Goal: Information Seeking & Learning: Learn about a topic

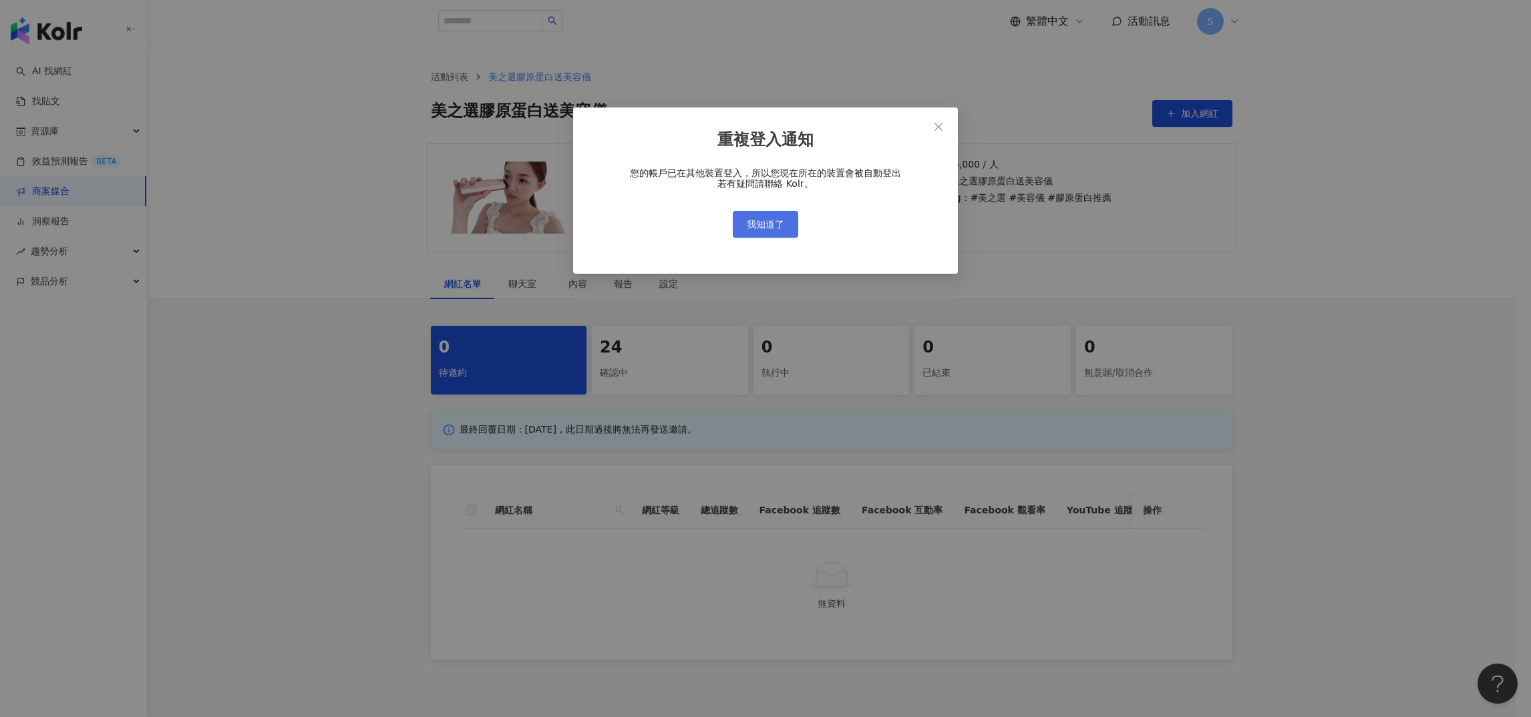
click at [779, 216] on button "我知道了" at bounding box center [765, 224] width 65 height 27
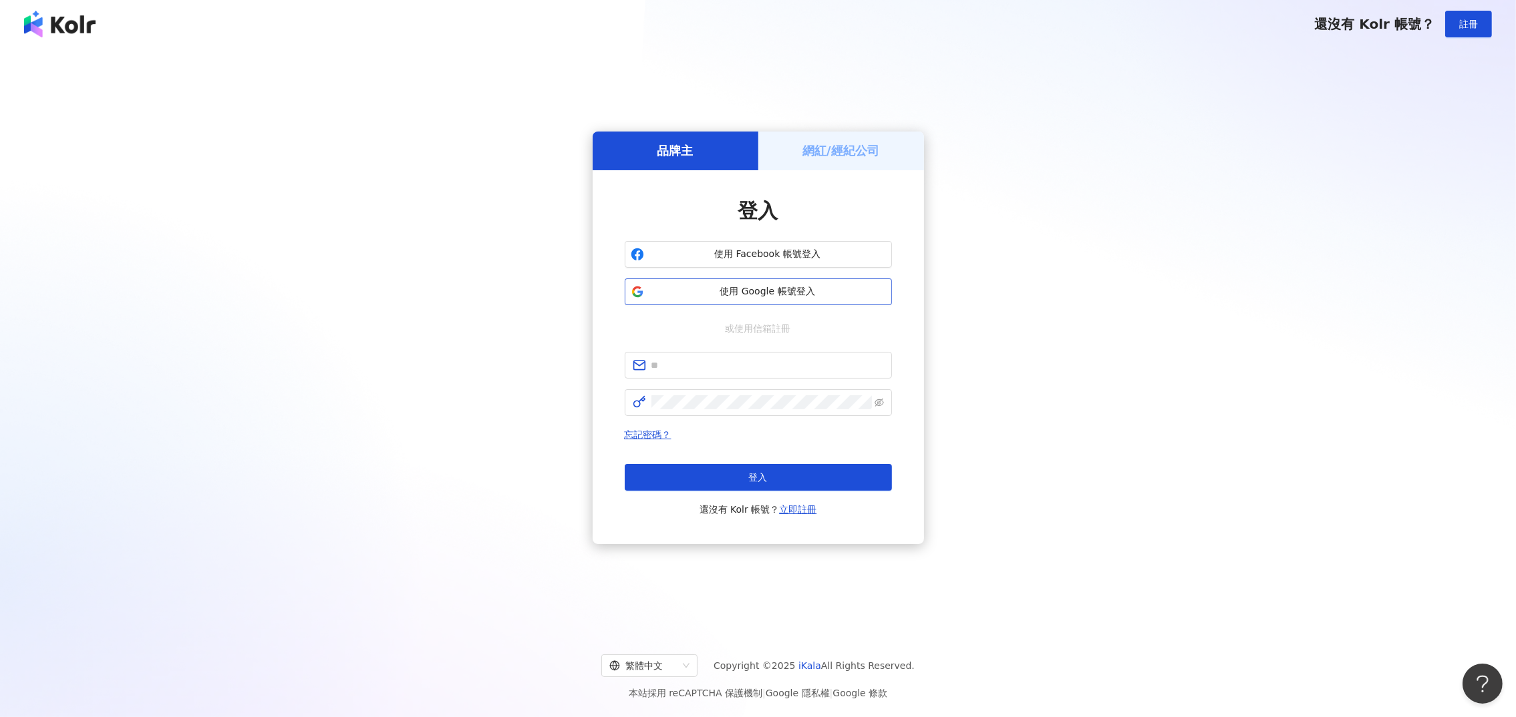
click at [730, 291] on span "使用 Google 帳號登入" at bounding box center [767, 291] width 236 height 13
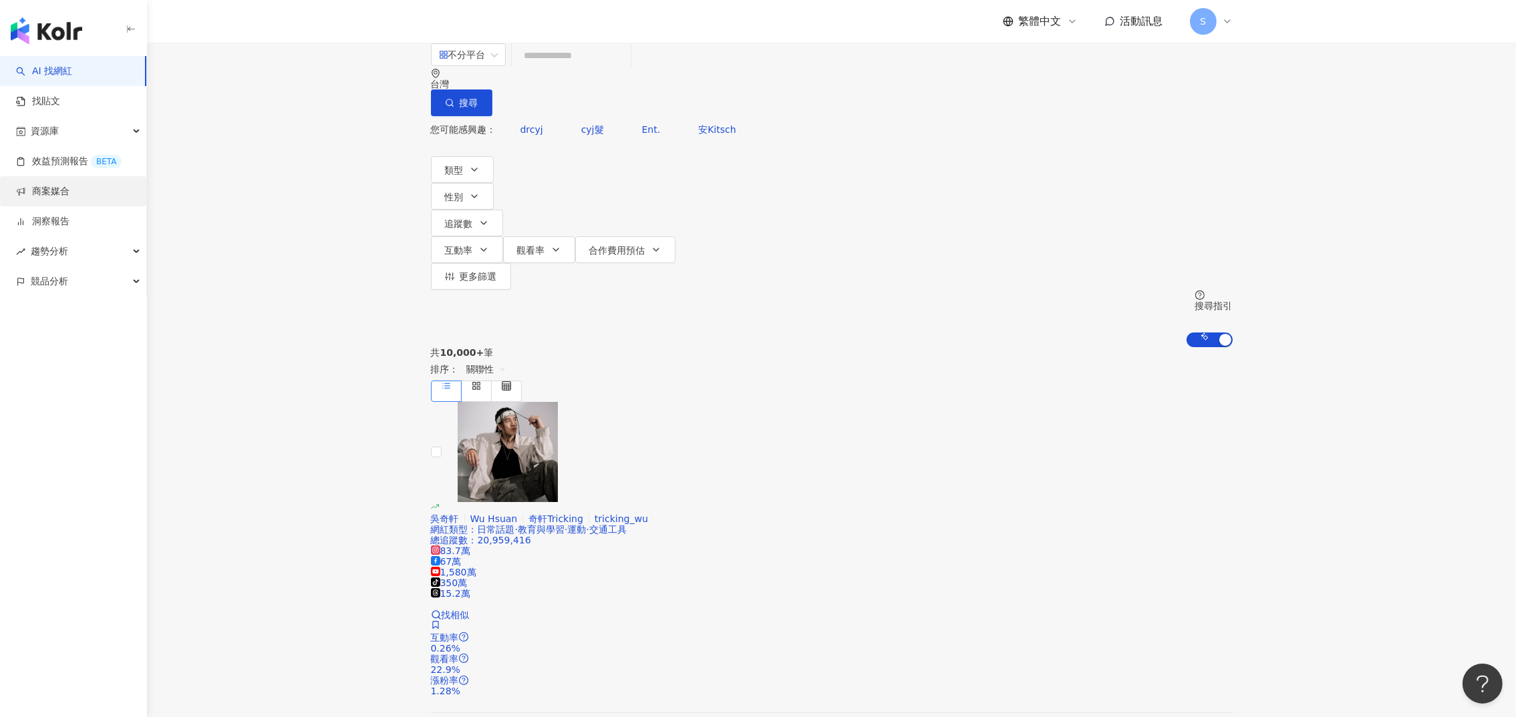
click at [55, 191] on link "商案媒合" at bounding box center [42, 191] width 53 height 13
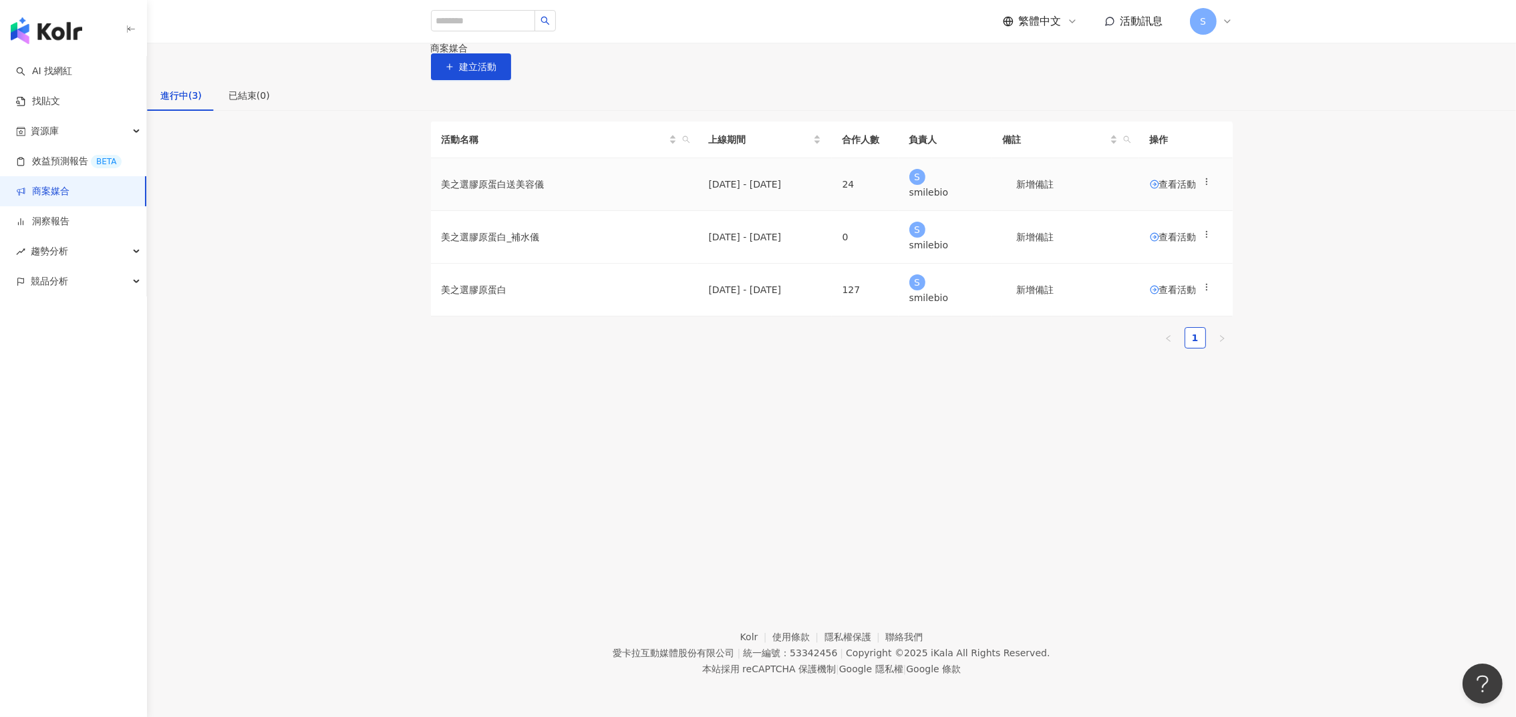
click at [1150, 189] on span "查看活動" at bounding box center [1173, 184] width 47 height 9
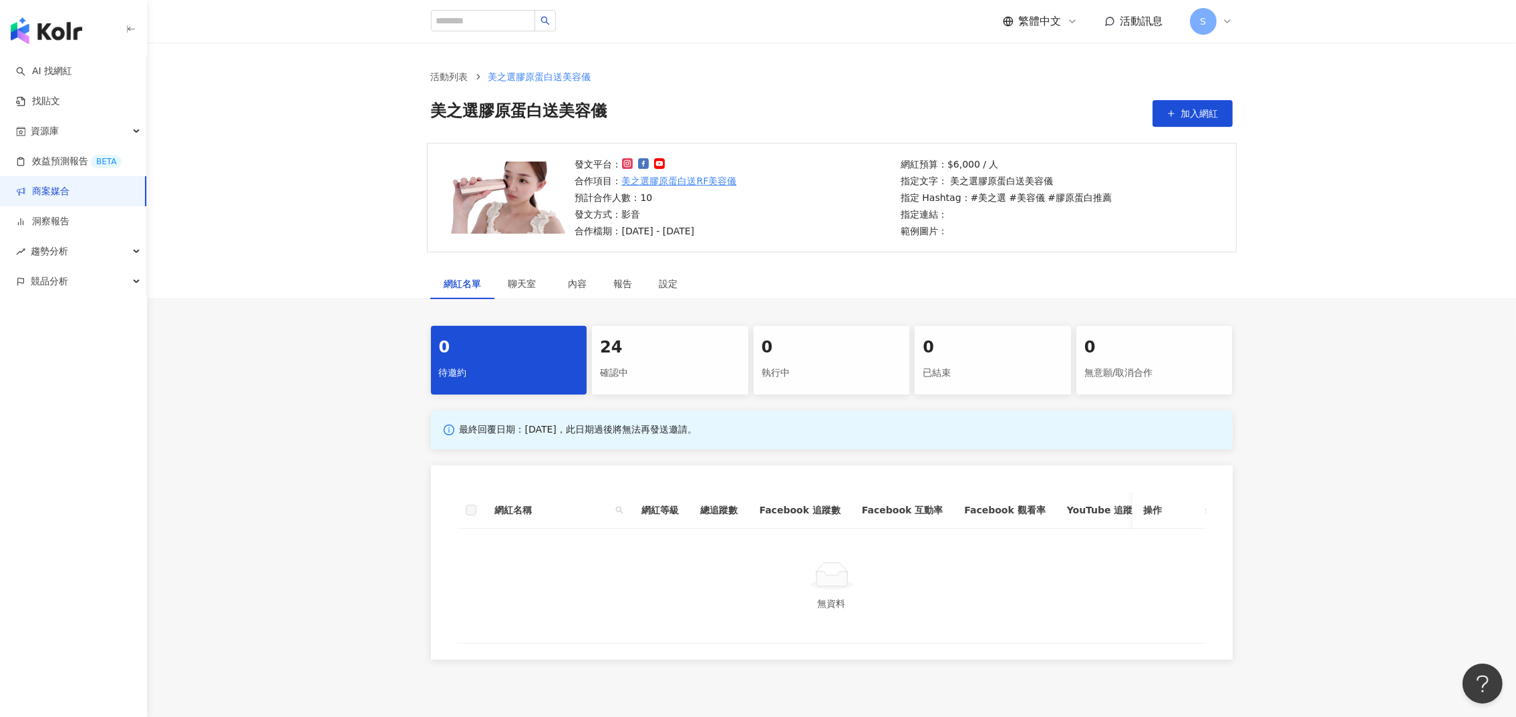
click at [671, 344] on div "24" at bounding box center [670, 348] width 140 height 23
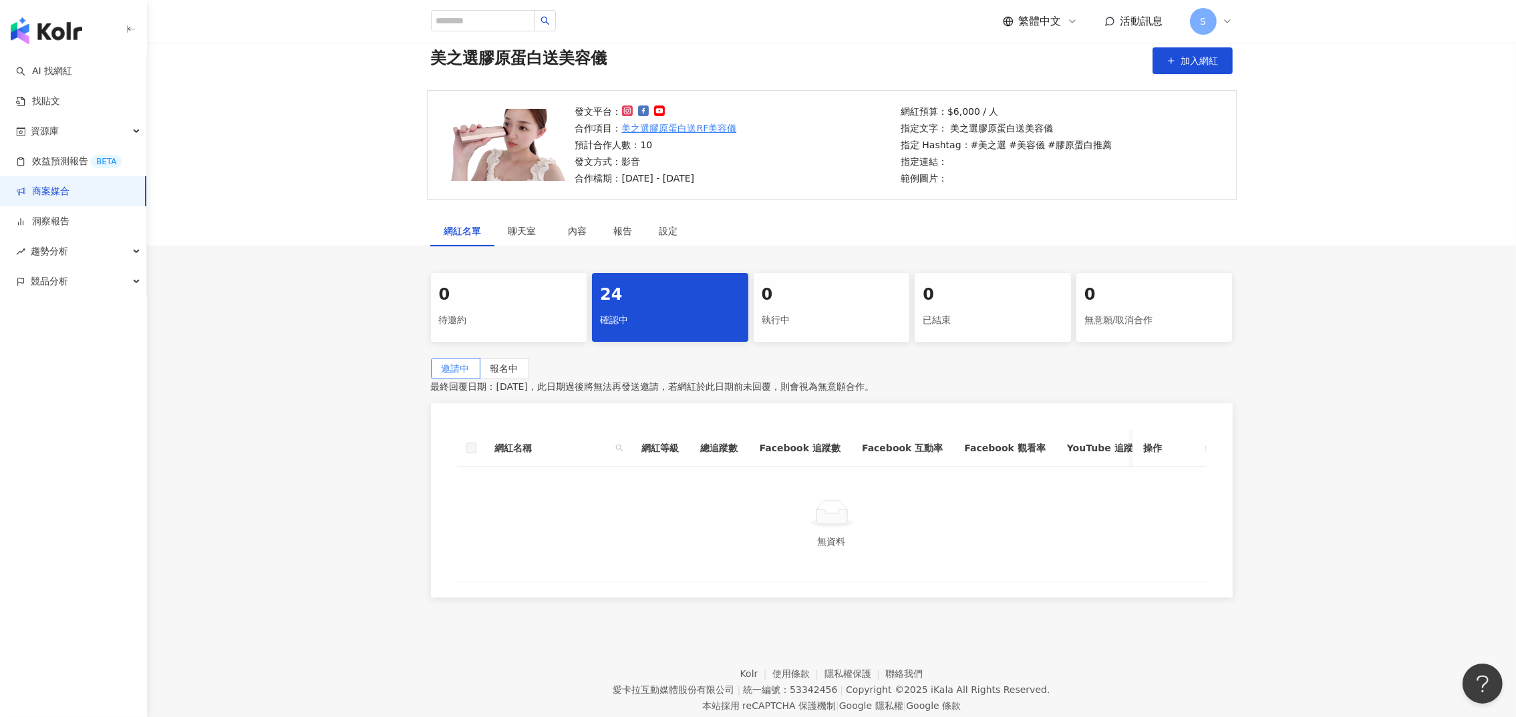
scroll to position [121, 0]
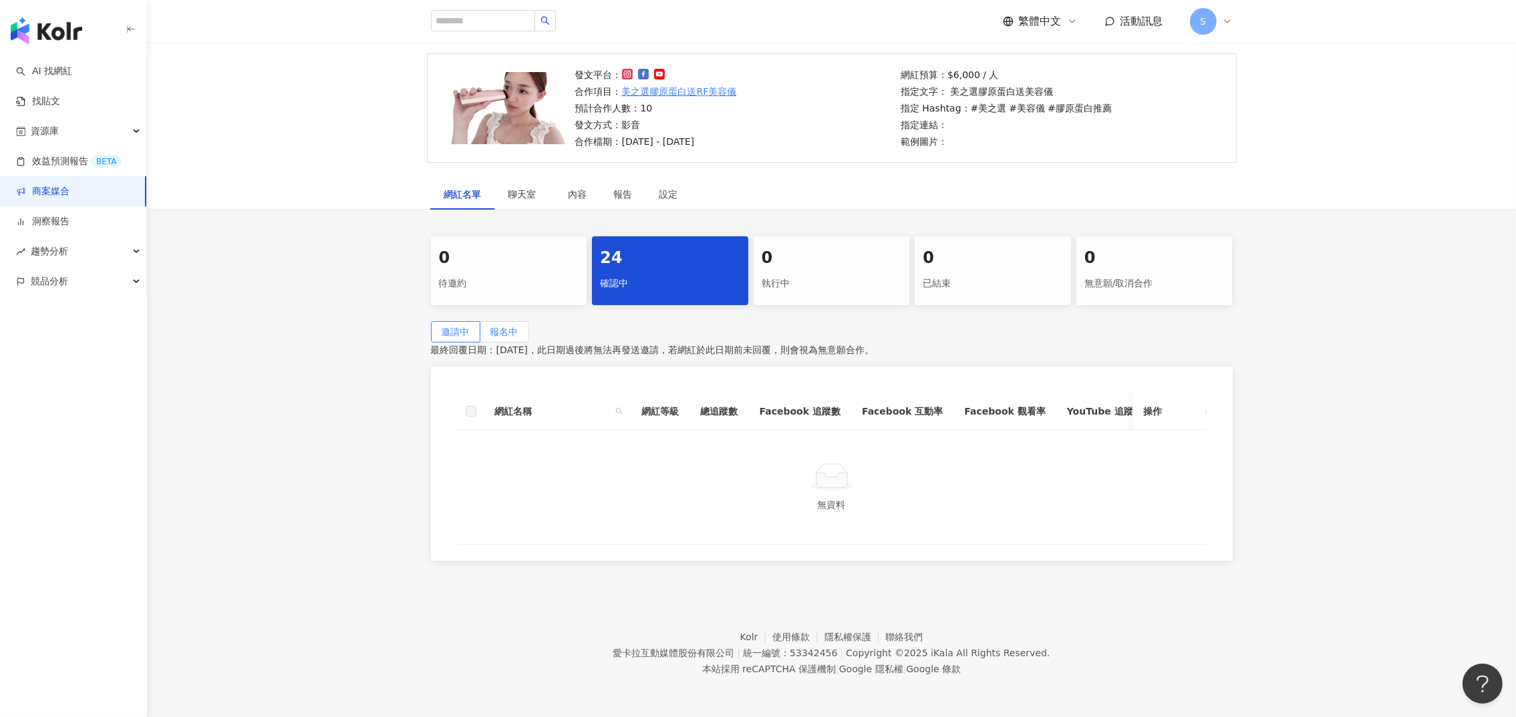
click at [529, 321] on label "報名中" at bounding box center [504, 331] width 49 height 21
click at [349, 317] on div "0 待邀約 24 確認中 0 執行中 0 已結束 0 無意願/取消合作 邀請中 報名中 最終回覆日期：[DATE]，此日期後將會關閉活動報名，若於此日期前未回…" at bounding box center [831, 398] width 1369 height 325
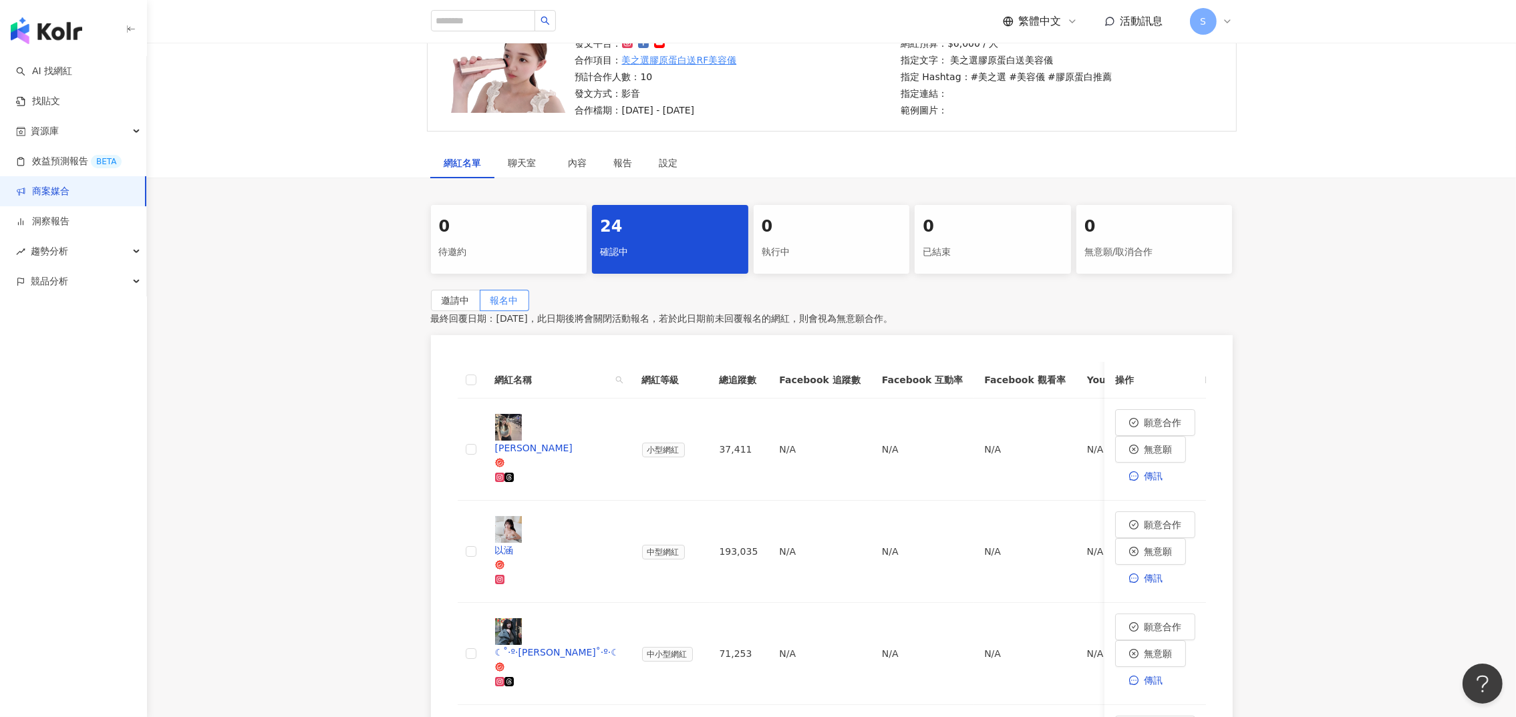
scroll to position [221, 0]
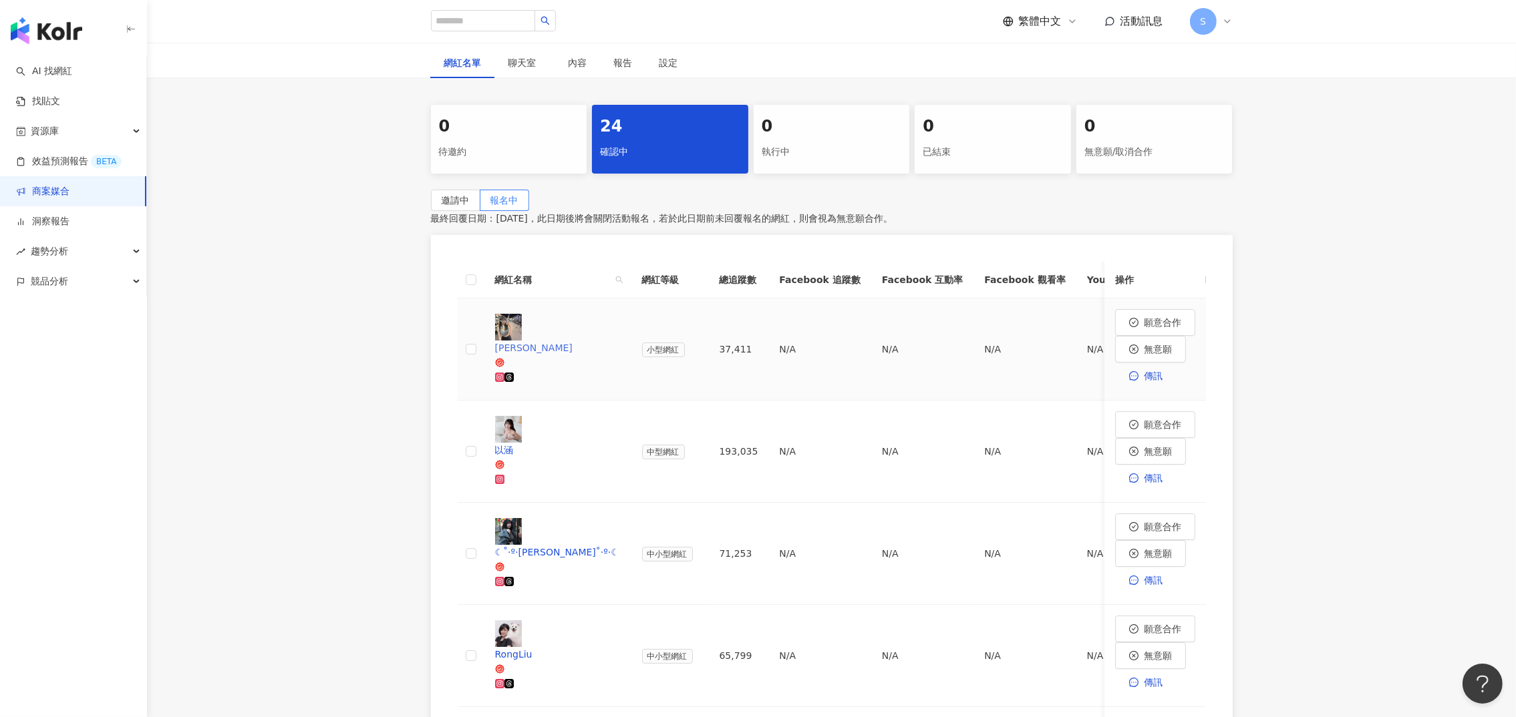
click at [530, 341] on div "[PERSON_NAME]" at bounding box center [558, 348] width 126 height 15
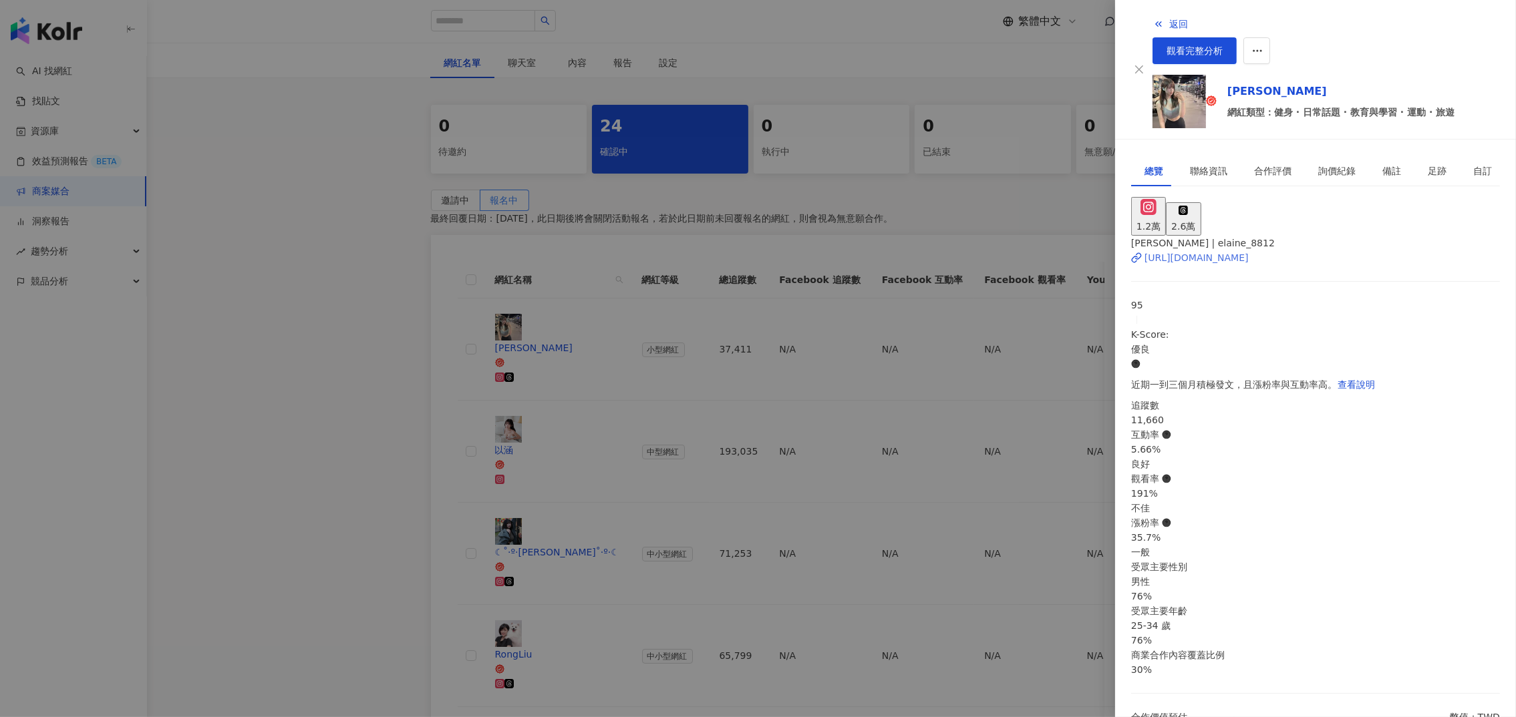
click at [1248, 250] on div "[URL][DOMAIN_NAME]" at bounding box center [1196, 257] width 104 height 15
click at [621, 294] on div at bounding box center [758, 358] width 1516 height 717
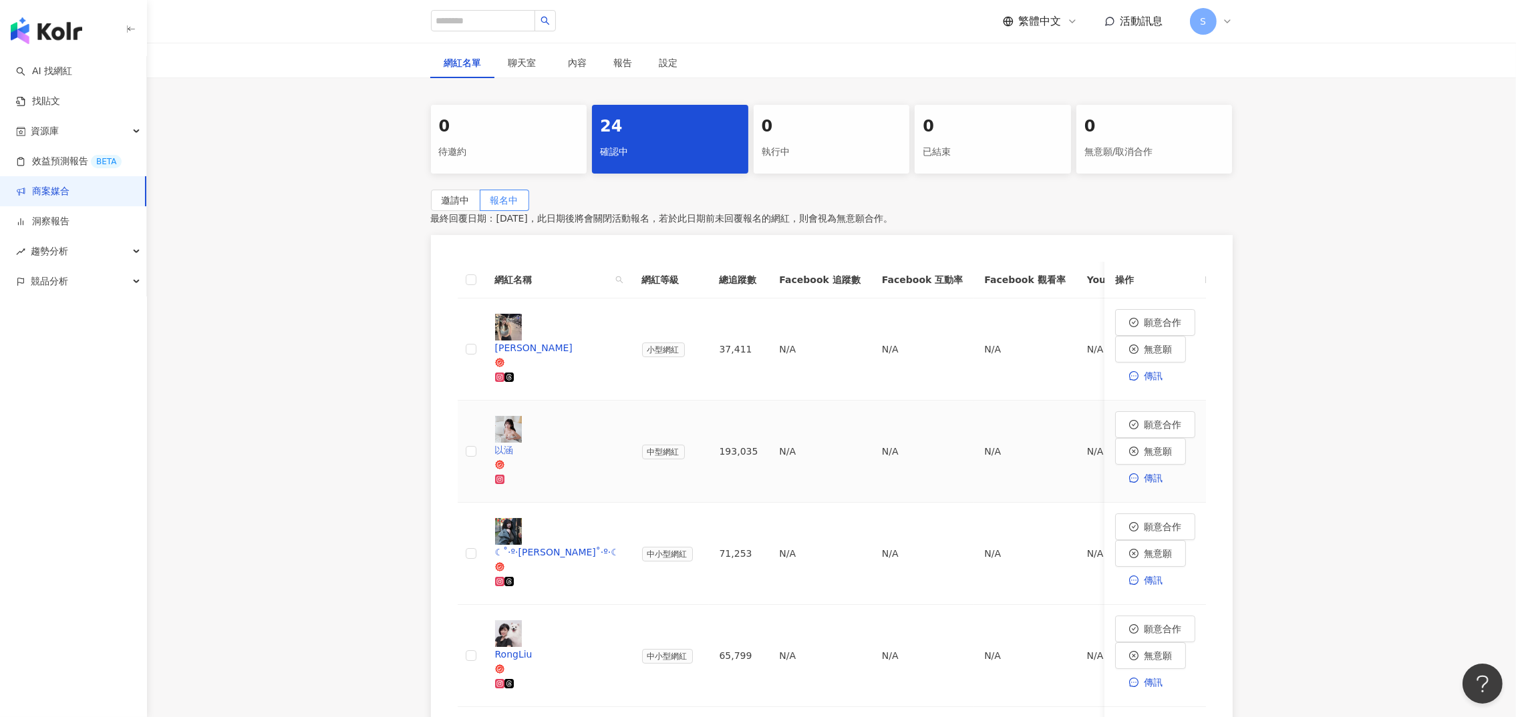
click at [528, 443] on div "以涵" at bounding box center [558, 465] width 126 height 44
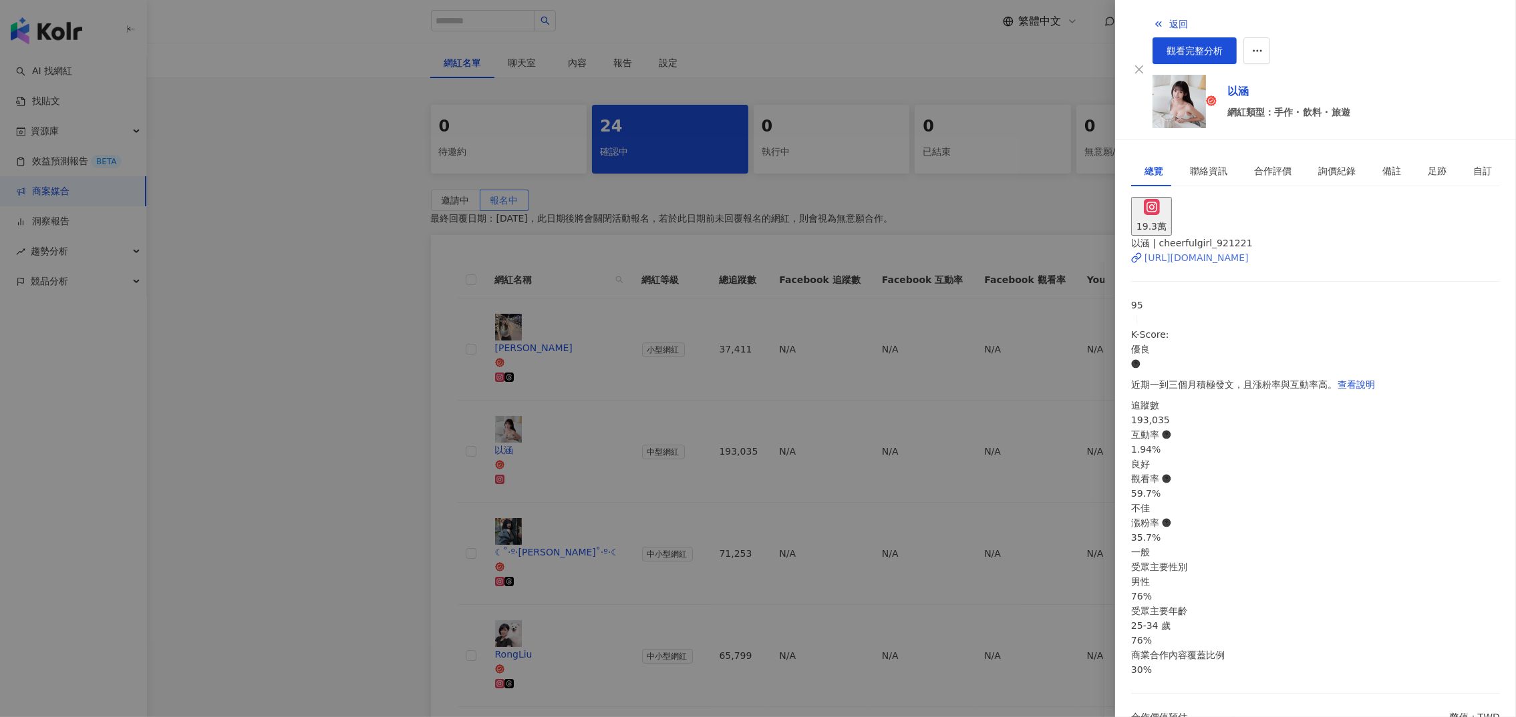
click at [1199, 250] on div "[URL][DOMAIN_NAME]" at bounding box center [1196, 257] width 104 height 15
click at [310, 374] on div at bounding box center [758, 358] width 1516 height 717
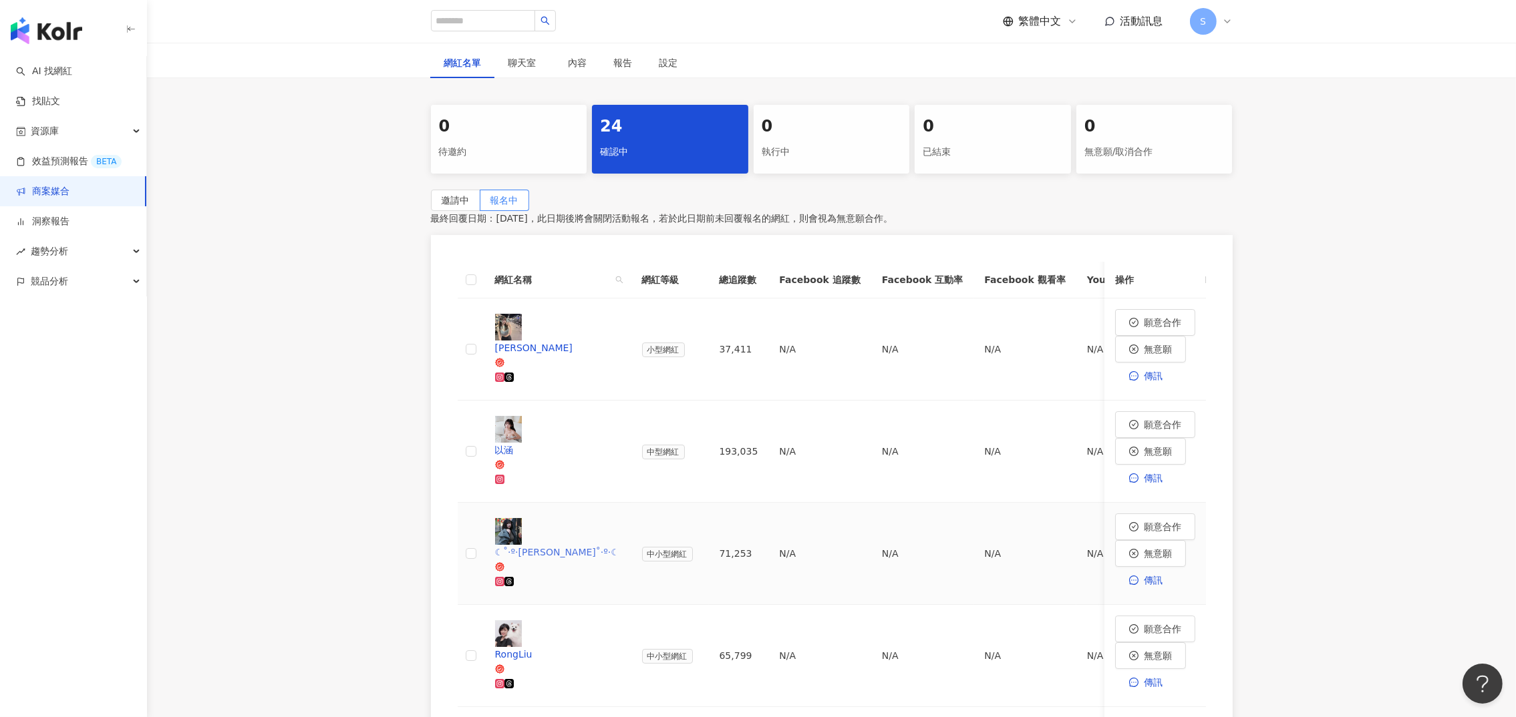
click at [564, 545] on div "☾˚‧º·[PERSON_NAME]˚‧º·☾" at bounding box center [558, 552] width 126 height 15
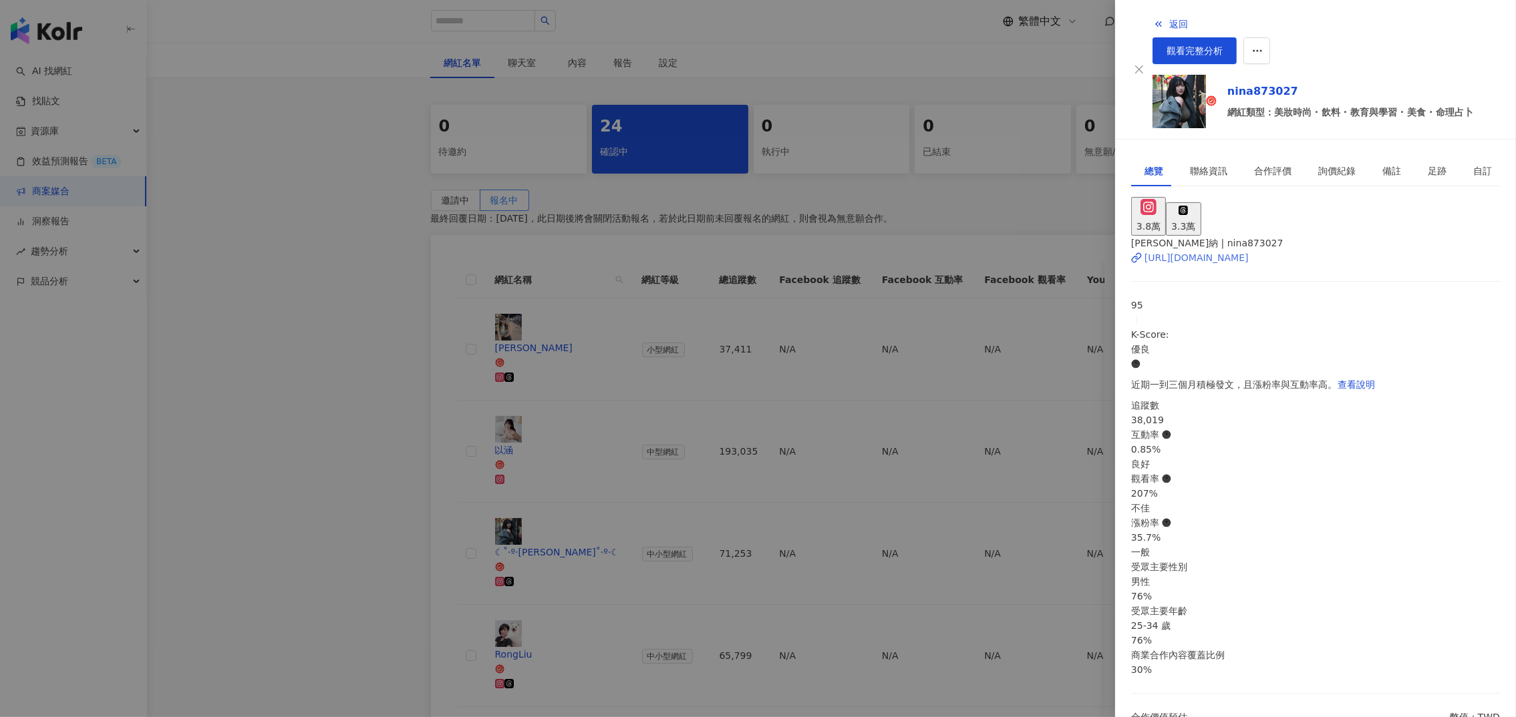
click at [1221, 250] on div "[URL][DOMAIN_NAME]" at bounding box center [1196, 257] width 104 height 15
click at [609, 389] on div at bounding box center [758, 358] width 1516 height 717
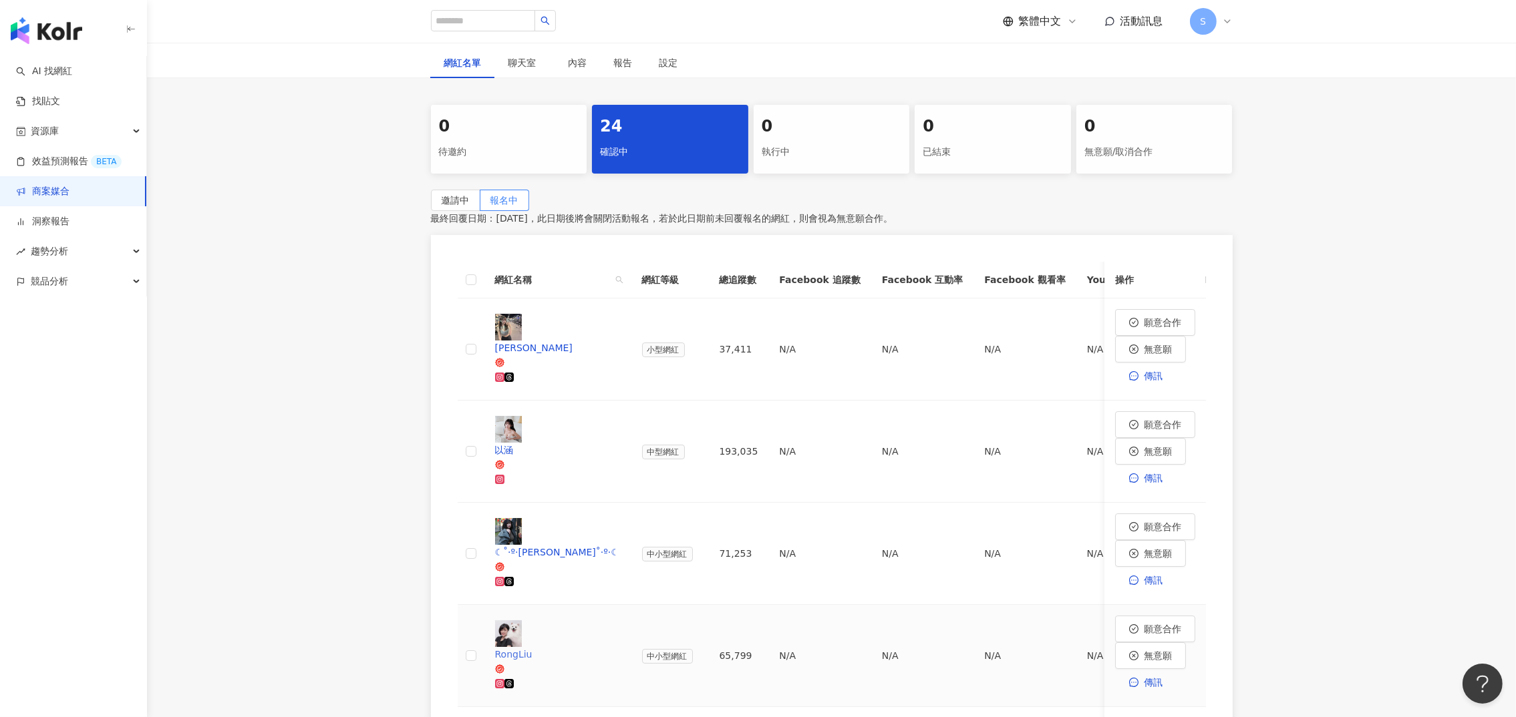
click at [584, 677] on div at bounding box center [558, 684] width 126 height 15
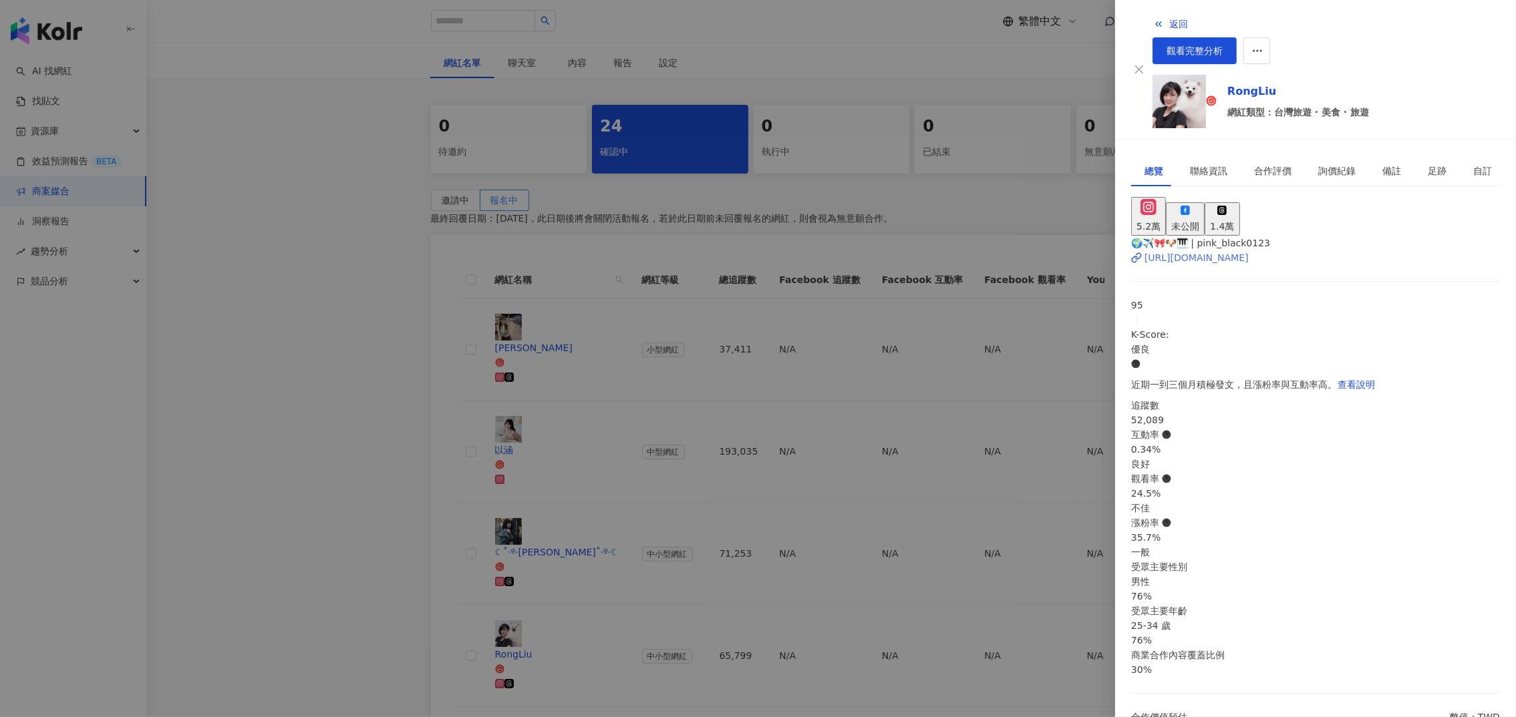
click at [1226, 250] on div "[URL][DOMAIN_NAME]" at bounding box center [1196, 257] width 104 height 15
click at [293, 330] on div at bounding box center [758, 358] width 1516 height 717
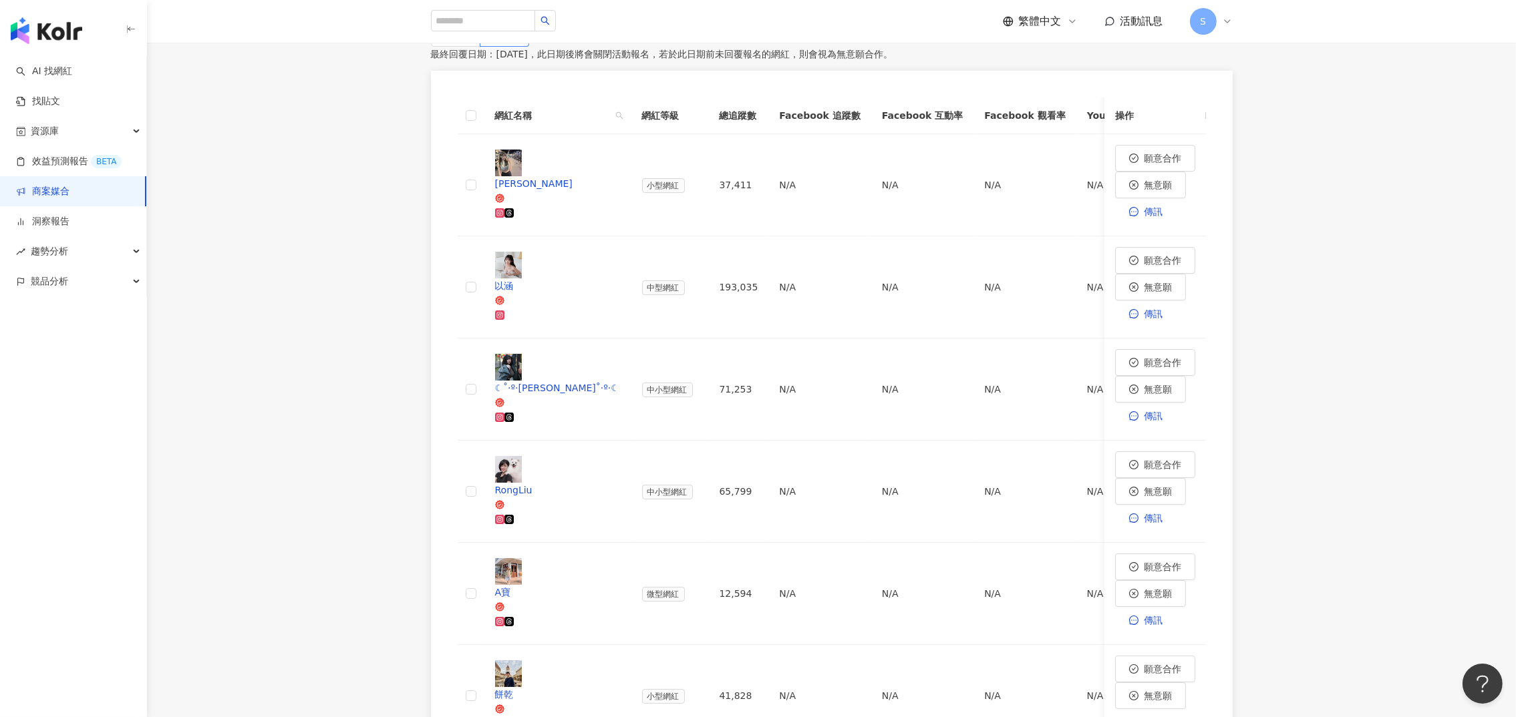
scroll to position [522, 0]
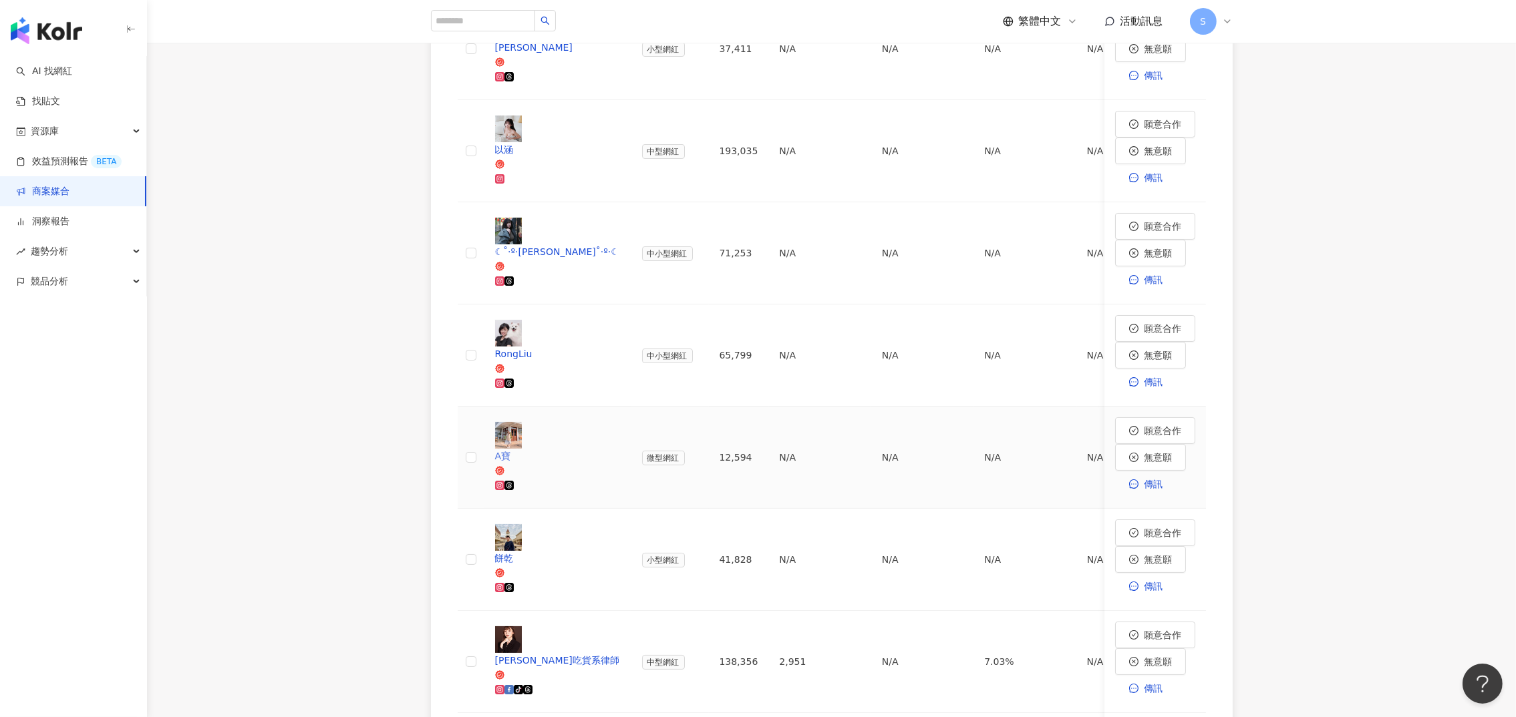
click at [616, 449] on div "A寶" at bounding box center [558, 463] width 126 height 29
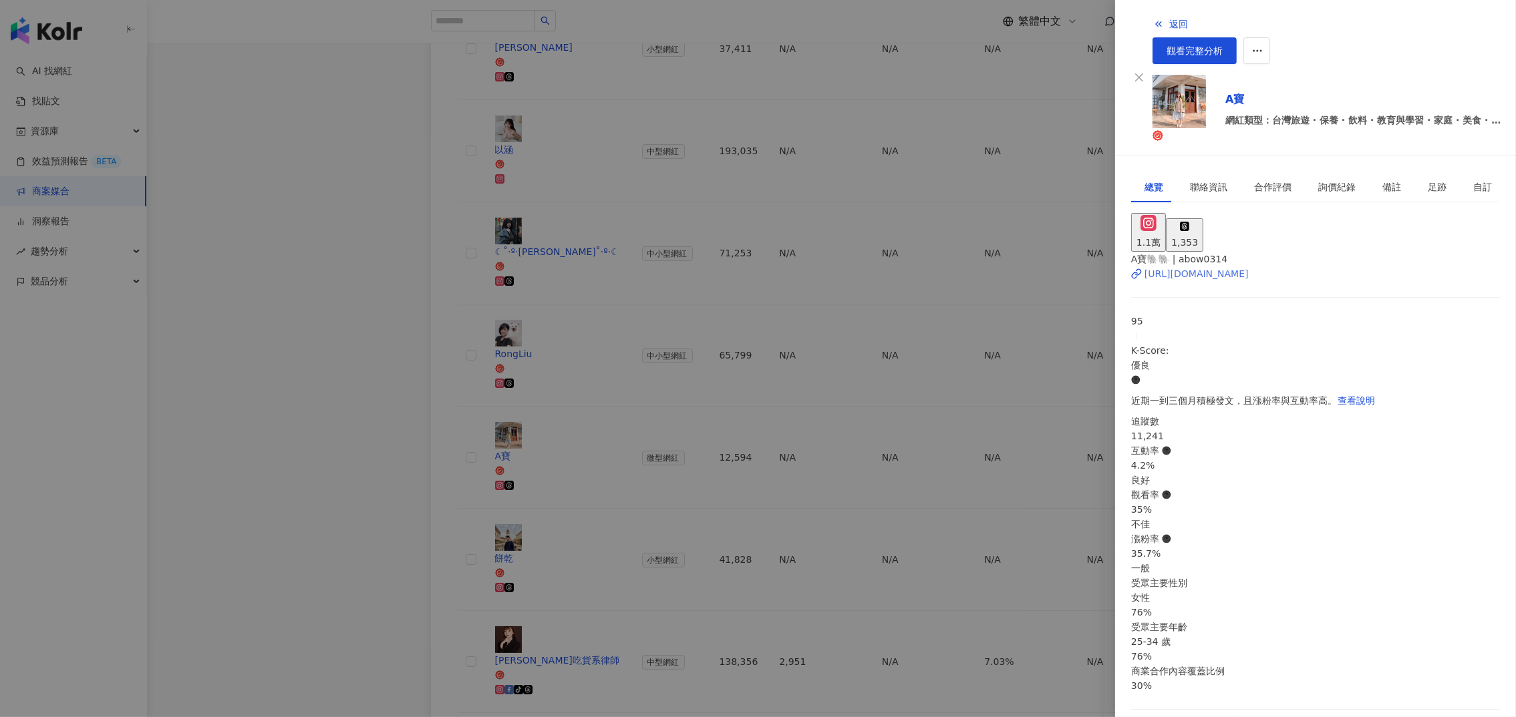
click at [1222, 267] on div "[URL][DOMAIN_NAME]" at bounding box center [1196, 274] width 104 height 15
